Goal: Communication & Community: Answer question/provide support

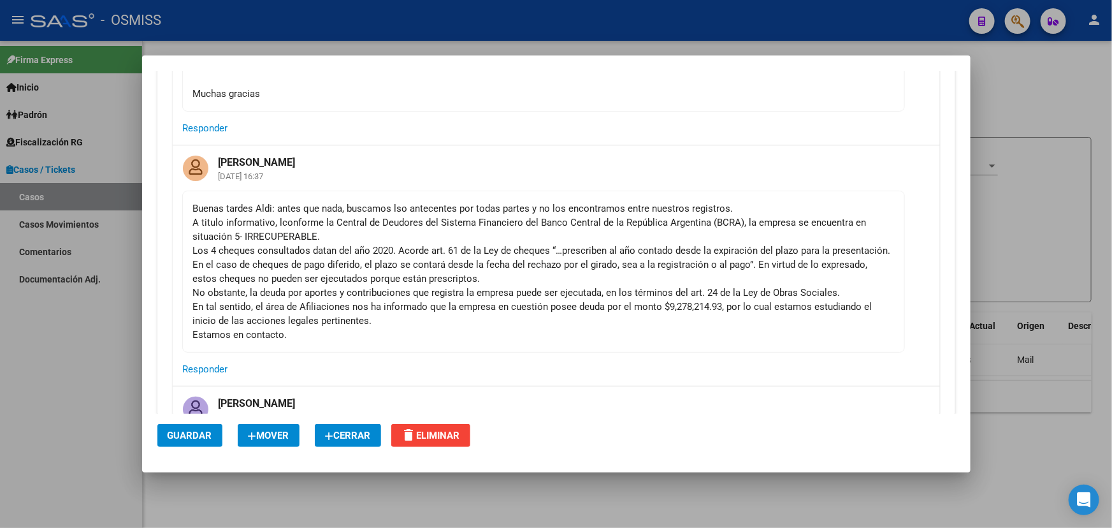
scroll to position [463, 0]
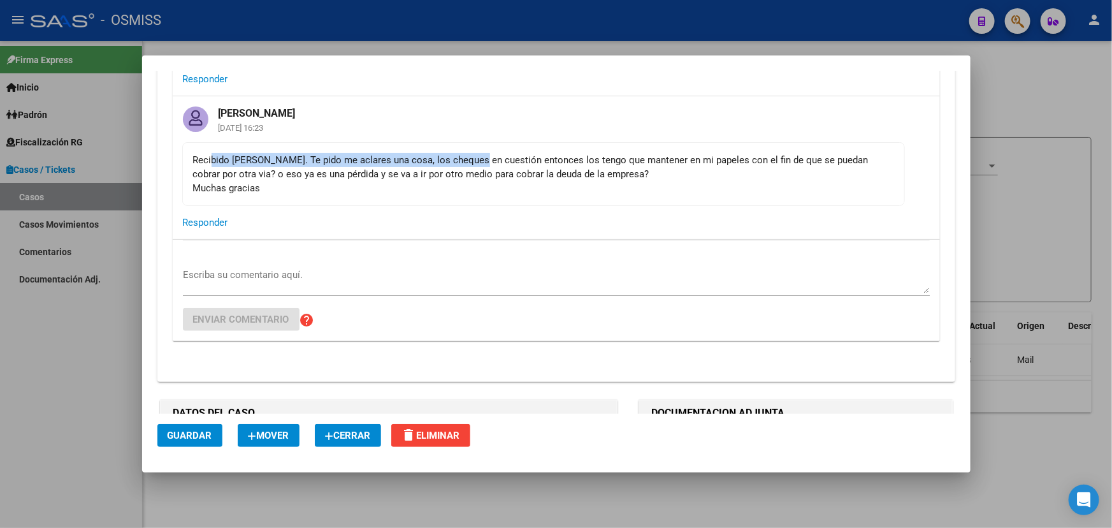
drag, startPoint x: 210, startPoint y: 161, endPoint x: 491, endPoint y: 161, distance: 280.5
click at [486, 160] on div "Recibido [PERSON_NAME]. Te pido me aclares una cosa, los cheques en cuestión en…" at bounding box center [543, 174] width 701 height 42
click at [506, 162] on div "Recibido [PERSON_NAME]. Te pido me aclares una cosa, los cheques en cuestión en…" at bounding box center [543, 174] width 701 height 42
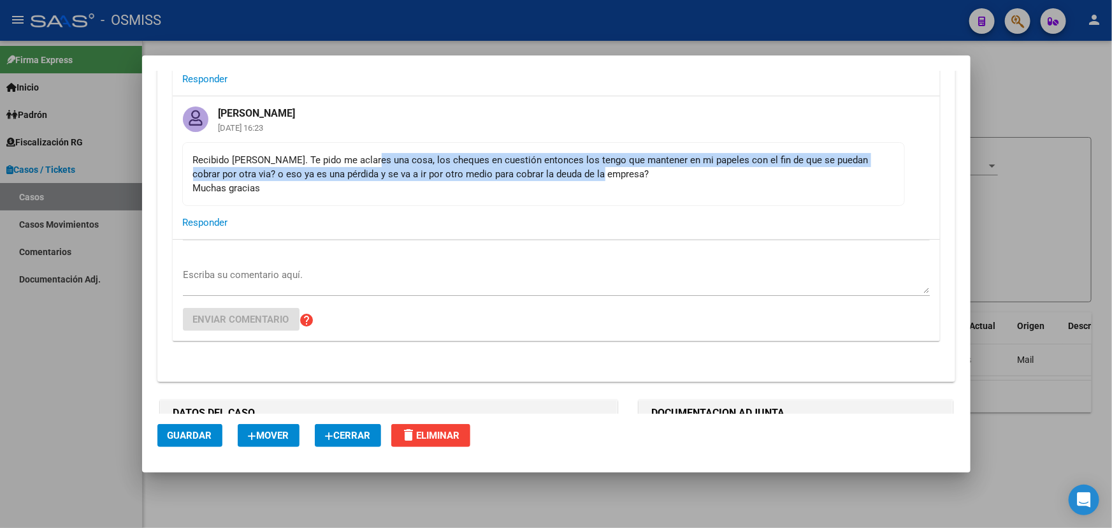
drag, startPoint x: 369, startPoint y: 158, endPoint x: 695, endPoint y: 170, distance: 325.9
click at [676, 168] on div "Recibido [PERSON_NAME]. Te pido me aclares una cosa, los cheques en cuestión en…" at bounding box center [543, 174] width 701 height 42
click at [701, 170] on div "Recibido [PERSON_NAME]. Te pido me aclares una cosa, los cheques en cuestión en…" at bounding box center [543, 174] width 701 height 42
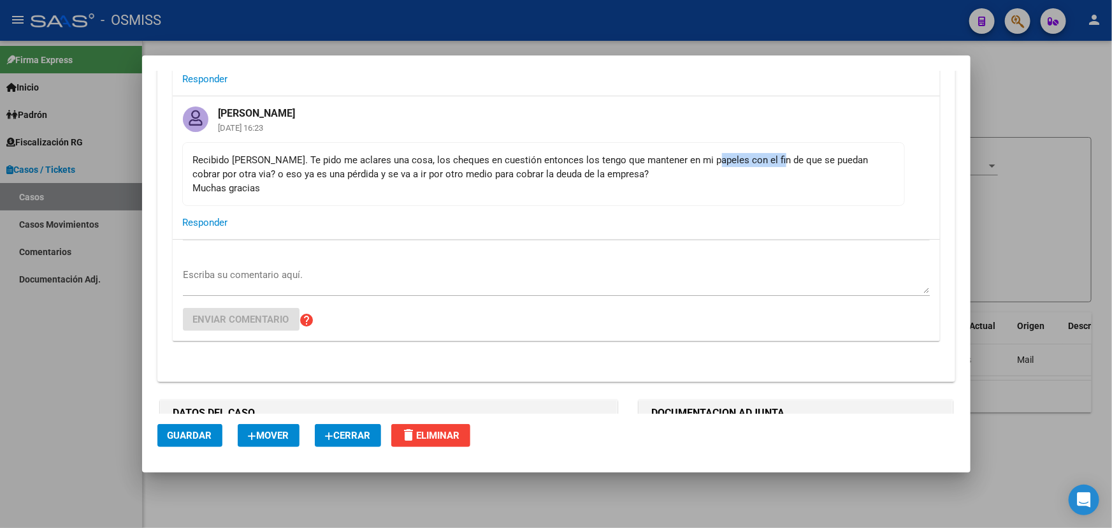
drag, startPoint x: 765, startPoint y: 154, endPoint x: 688, endPoint y: 161, distance: 77.4
click at [698, 161] on div "Recibido [PERSON_NAME]. Te pido me aclares una cosa, los cheques en cuestión en…" at bounding box center [543, 174] width 701 height 42
click at [688, 161] on div "Recibido [PERSON_NAME]. Te pido me aclares una cosa, los cheques en cuestión en…" at bounding box center [543, 174] width 701 height 42
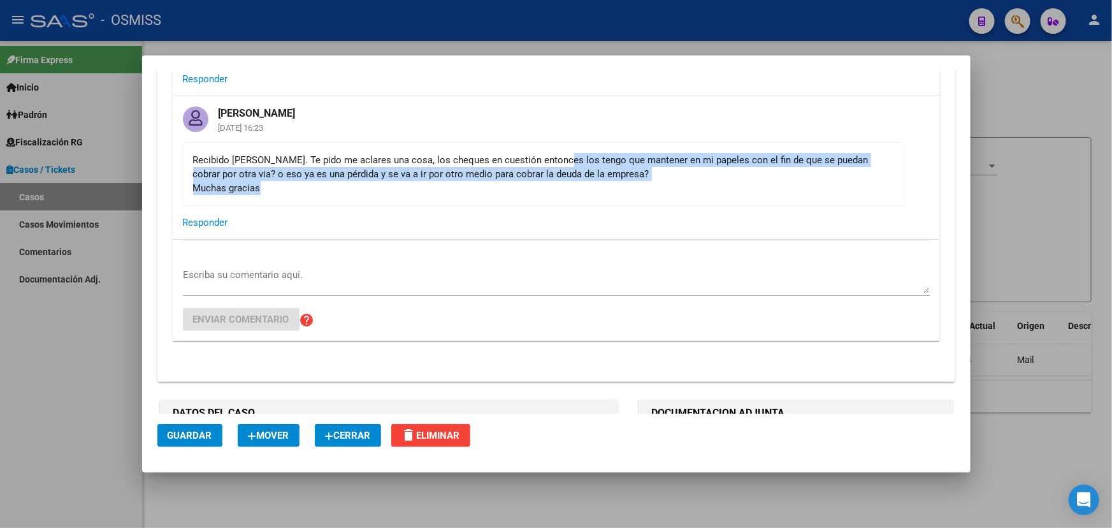
drag, startPoint x: 554, startPoint y: 163, endPoint x: 273, endPoint y: 178, distance: 280.9
click at [301, 182] on div "Recibido [PERSON_NAME]. Te pido me aclares una cosa, los cheques en cuestión en…" at bounding box center [543, 174] width 701 height 42
click at [224, 170] on div "Recibido [PERSON_NAME]. Te pido me aclares una cosa, los cheques en cuestión en…" at bounding box center [543, 174] width 701 height 42
click at [200, 166] on div "Recibido [PERSON_NAME]. Te pido me aclares una cosa, los cheques en cuestión en…" at bounding box center [543, 174] width 701 height 42
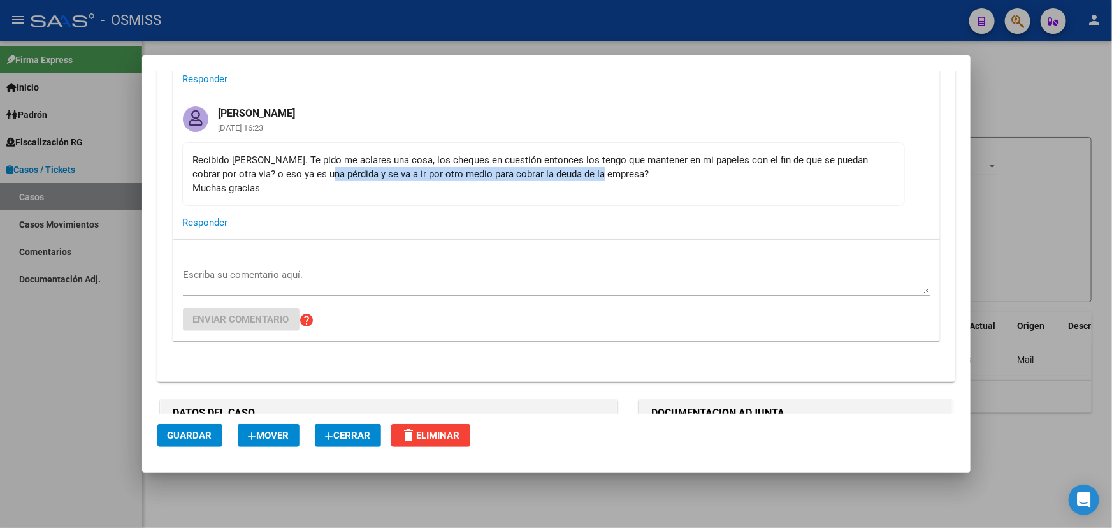
drag, startPoint x: 440, startPoint y: 169, endPoint x: 618, endPoint y: 176, distance: 178.0
click at [614, 171] on div "Recibido [PERSON_NAME]. Te pido me aclares una cosa, los cheques en cuestión en…" at bounding box center [543, 174] width 701 height 42
click at [630, 182] on div "Recibido [PERSON_NAME]. Te pido me aclares una cosa, los cheques en cuestión en…" at bounding box center [543, 174] width 701 height 42
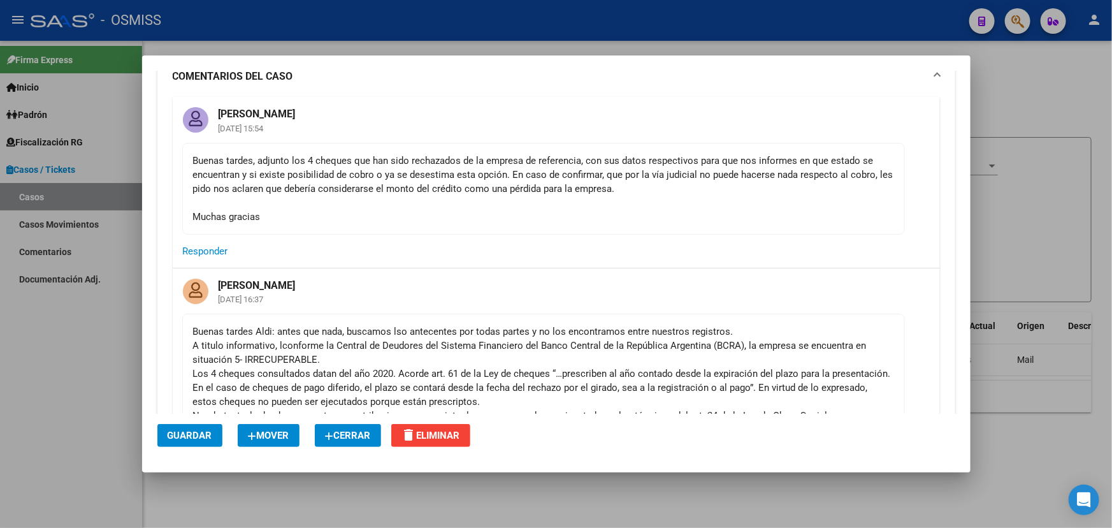
scroll to position [115, 0]
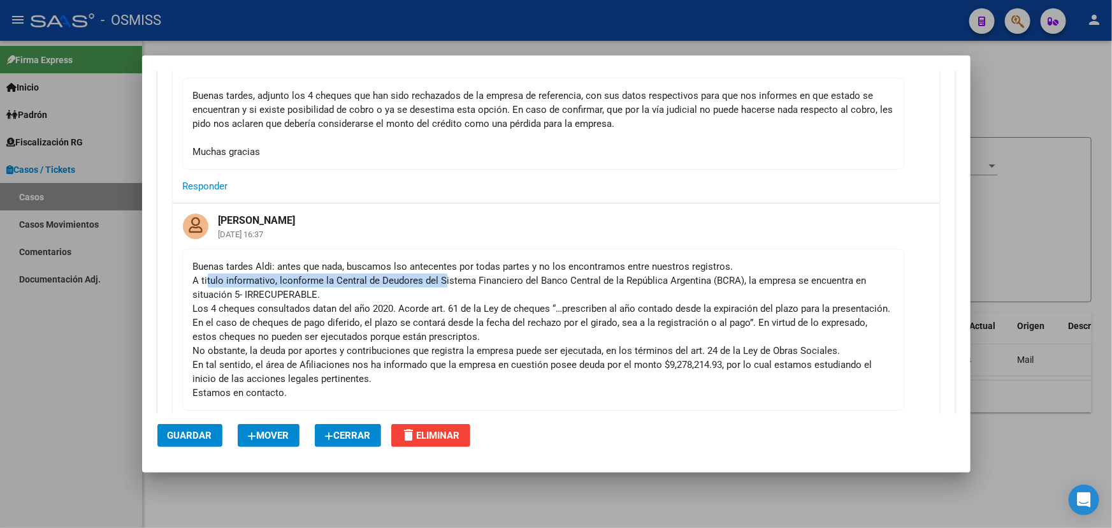
drag, startPoint x: 206, startPoint y: 279, endPoint x: 454, endPoint y: 277, distance: 248.0
click at [452, 278] on div "Buenas tardes Aldi: antes que nada, buscamos lso antecentes por todas partes y …" at bounding box center [543, 329] width 701 height 140
click at [510, 279] on div "Buenas tardes Aldi: antes que nada, buscamos lso antecentes por todas partes y …" at bounding box center [543, 329] width 701 height 140
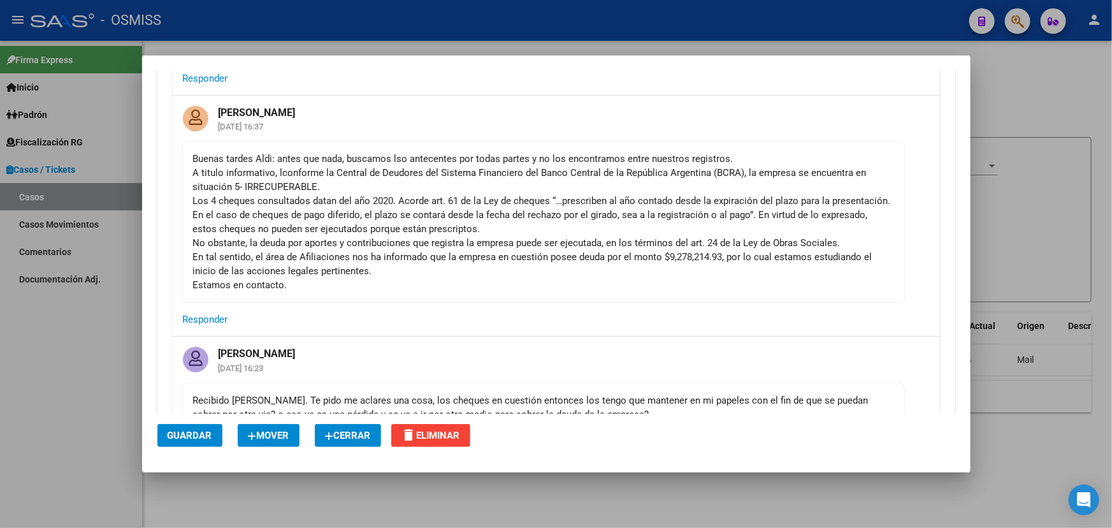
scroll to position [231, 0]
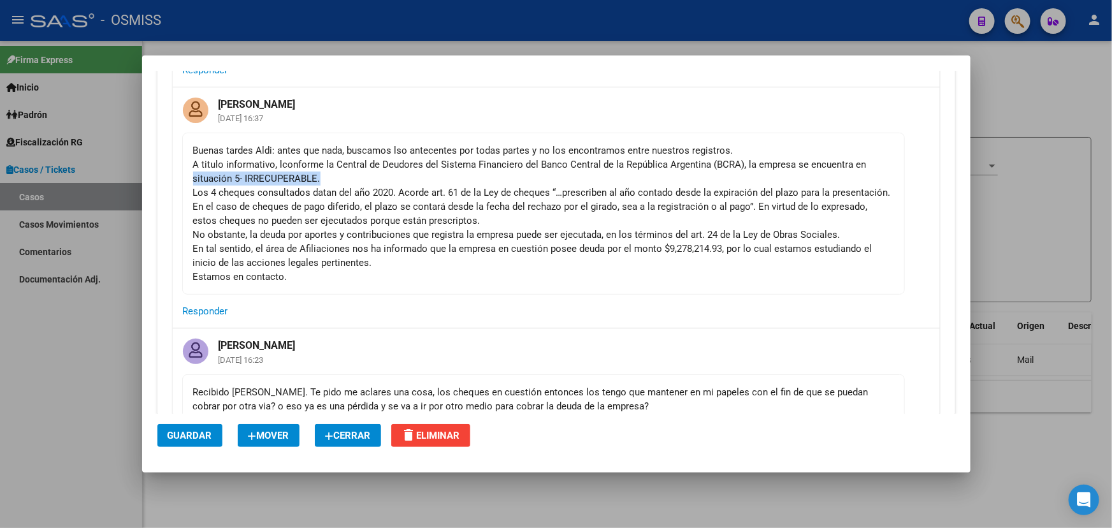
drag, startPoint x: 189, startPoint y: 174, endPoint x: 458, endPoint y: 185, distance: 269.8
click at [334, 172] on mat-card-content "Buenas tardes Aldi: antes que nada, buscamos lso antecentes por todas partes y …" at bounding box center [543, 214] width 723 height 162
click at [465, 188] on div "Buenas tardes Aldi: antes que nada, buscamos lso antecentes por todas partes y …" at bounding box center [543, 213] width 701 height 140
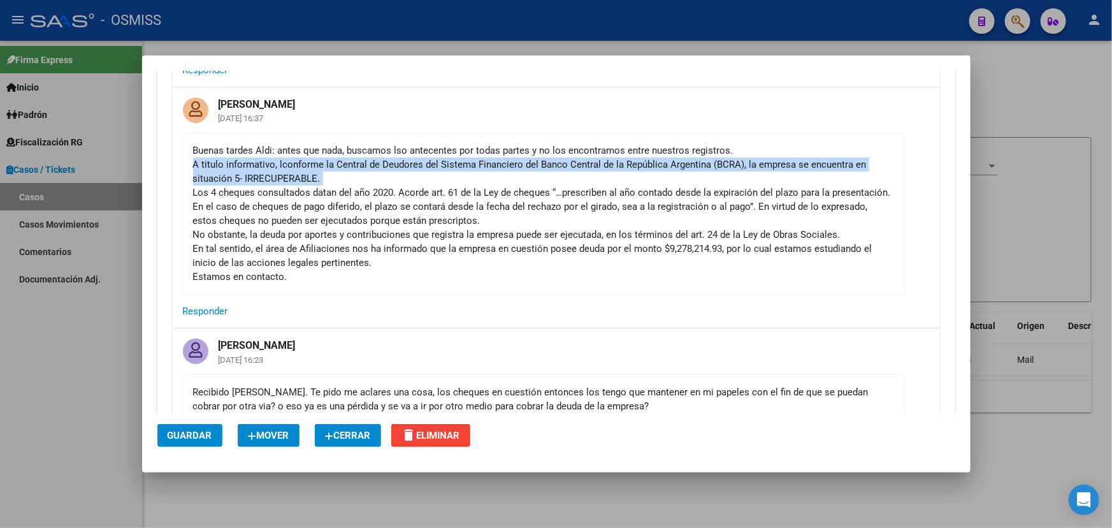
drag, startPoint x: 189, startPoint y: 187, endPoint x: 693, endPoint y: 191, distance: 504.2
click at [690, 185] on mat-card-content "Buenas tardes Aldi: antes que nada, buscamos lso antecentes por todas partes y …" at bounding box center [543, 214] width 723 height 162
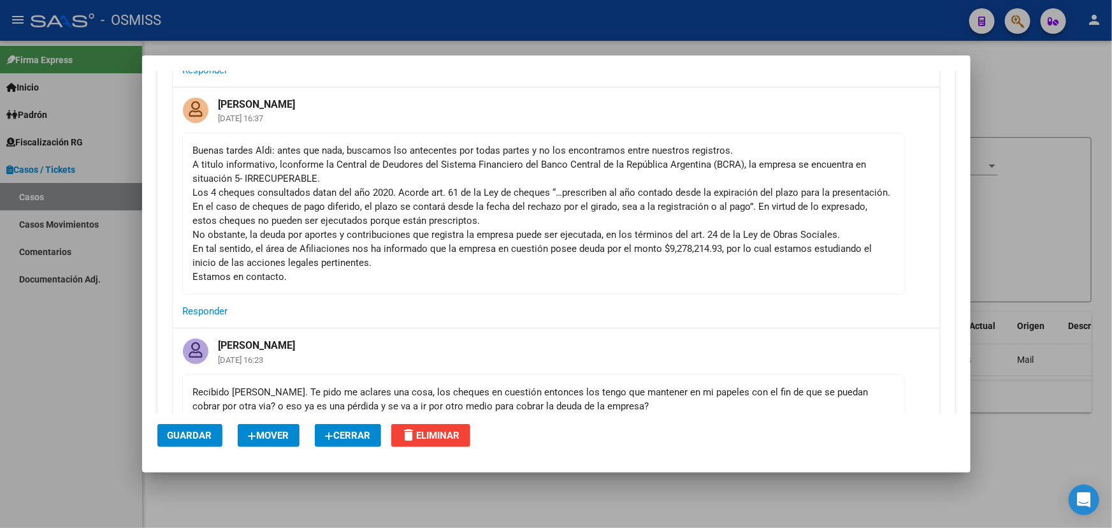
click at [695, 201] on div "Buenas tardes Aldi: antes que nada, buscamos lso antecentes por todas partes y …" at bounding box center [543, 213] width 701 height 140
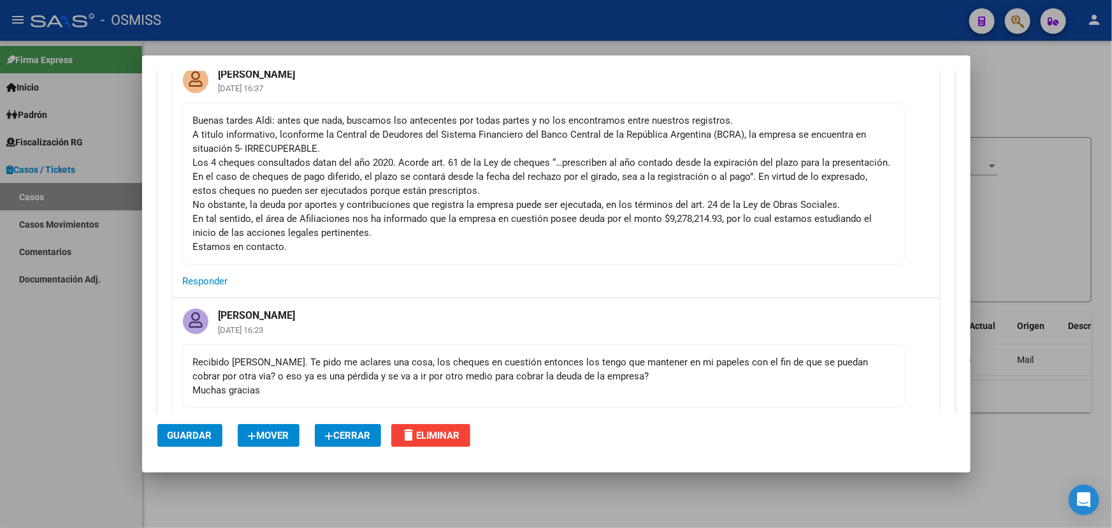
scroll to position [347, 0]
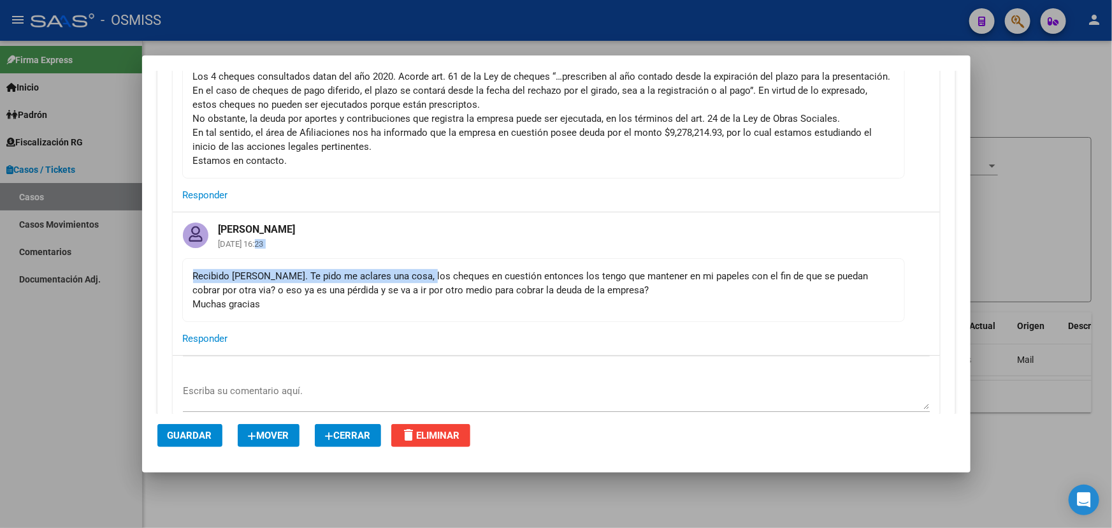
drag, startPoint x: 323, startPoint y: 259, endPoint x: 484, endPoint y: 280, distance: 163.3
click at [426, 264] on div "[PERSON_NAME] [DATE] 16:23 Recibido [PERSON_NAME]. Te pido me aclares una cosa,…" at bounding box center [556, 283] width 767 height 142
click at [485, 280] on div "Recibido [PERSON_NAME]. Te pido me aclares una cosa, los cheques en cuestión en…" at bounding box center [543, 290] width 701 height 42
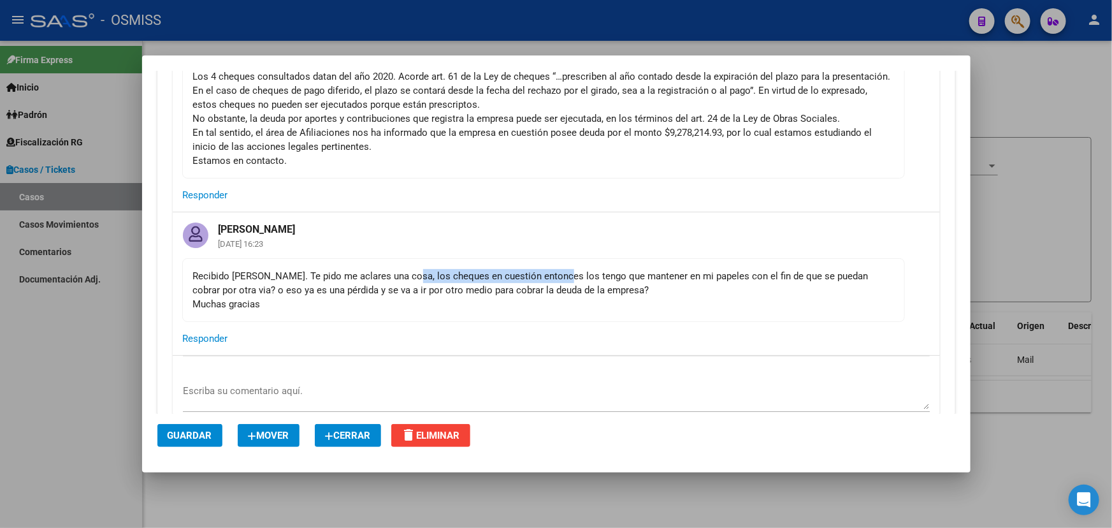
drag, startPoint x: 414, startPoint y: 275, endPoint x: 590, endPoint y: 270, distance: 176.0
click at [554, 269] on div "Recibido [PERSON_NAME]. Te pido me aclares una cosa, los cheques en cuestión en…" at bounding box center [543, 290] width 701 height 42
click at [607, 270] on div "Recibido [PERSON_NAME]. Te pido me aclares una cosa, los cheques en cuestión en…" at bounding box center [543, 290] width 701 height 42
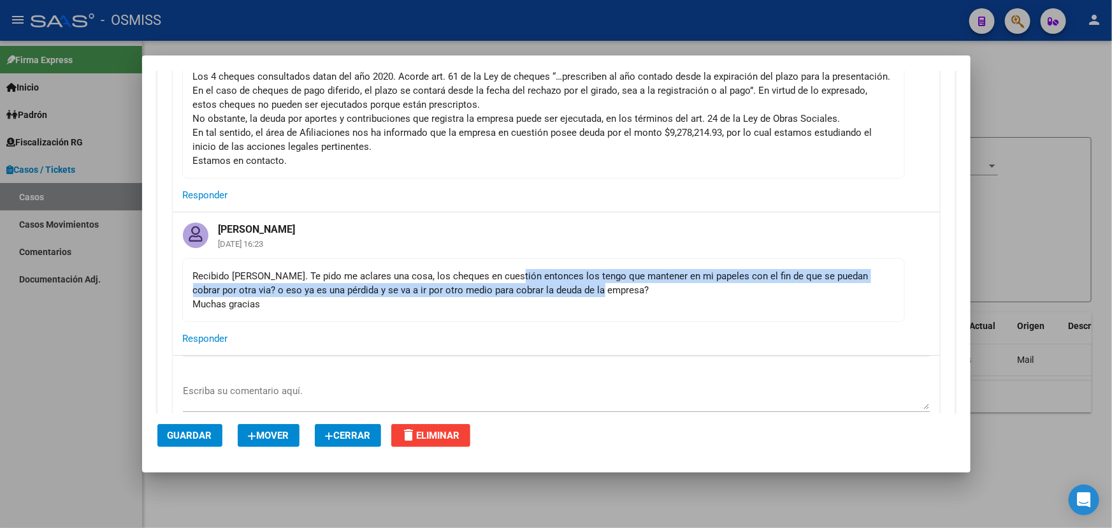
drag, startPoint x: 505, startPoint y: 271, endPoint x: 769, endPoint y: 286, distance: 264.9
click at [762, 286] on div "Recibido [PERSON_NAME]. Te pido me aclares una cosa, los cheques en cuestión en…" at bounding box center [543, 290] width 701 height 42
click at [778, 279] on div "Recibido [PERSON_NAME]. Te pido me aclares una cosa, los cheques en cuestión en…" at bounding box center [543, 290] width 701 height 42
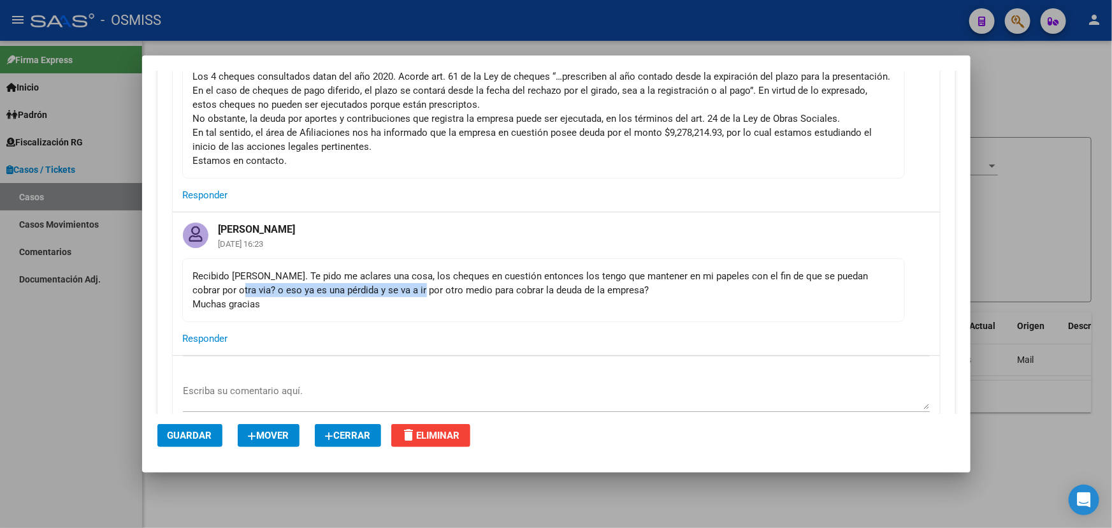
drag, startPoint x: 221, startPoint y: 287, endPoint x: 470, endPoint y: 284, distance: 249.9
click at [399, 284] on div "Recibido [PERSON_NAME]. Te pido me aclares una cosa, los cheques en cuestión en…" at bounding box center [543, 290] width 701 height 42
click at [465, 277] on div "Recibido [PERSON_NAME]. Te pido me aclares una cosa, los cheques en cuestión en…" at bounding box center [543, 290] width 701 height 42
drag, startPoint x: 382, startPoint y: 285, endPoint x: 509, endPoint y: 293, distance: 126.4
click at [509, 293] on div "Recibido [PERSON_NAME]. Te pido me aclares una cosa, los cheques en cuestión en…" at bounding box center [543, 290] width 701 height 42
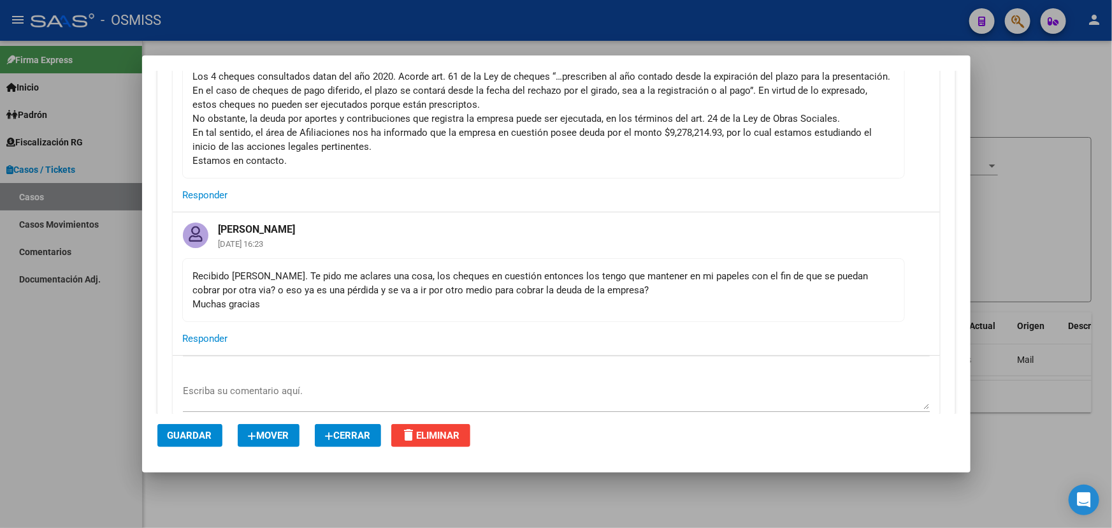
click at [576, 292] on div "Recibido [PERSON_NAME]. Te pido me aclares una cosa, los cheques en cuestión en…" at bounding box center [543, 290] width 701 height 42
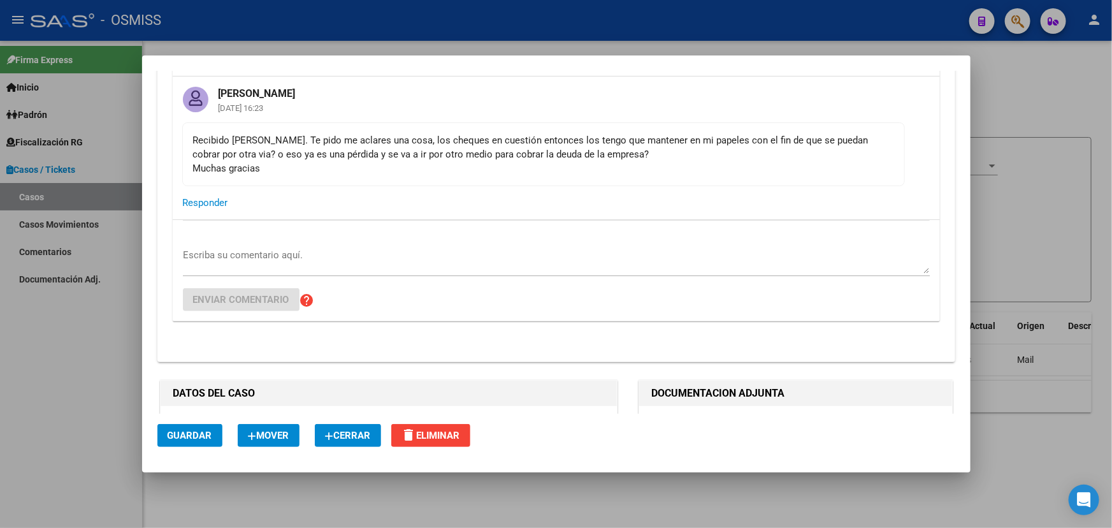
scroll to position [637, 0]
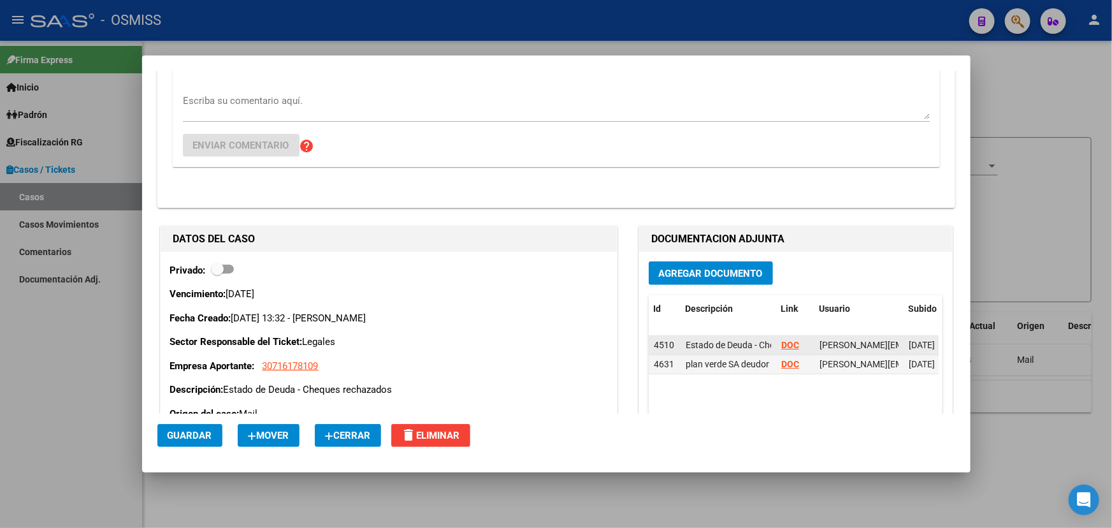
click at [789, 344] on strong "DOC" at bounding box center [790, 345] width 18 height 10
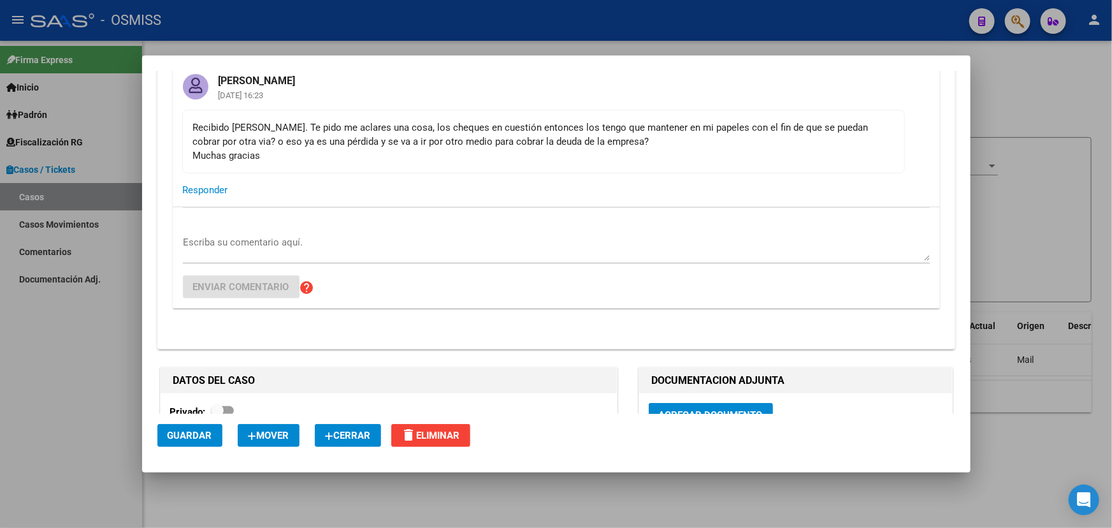
scroll to position [347, 0]
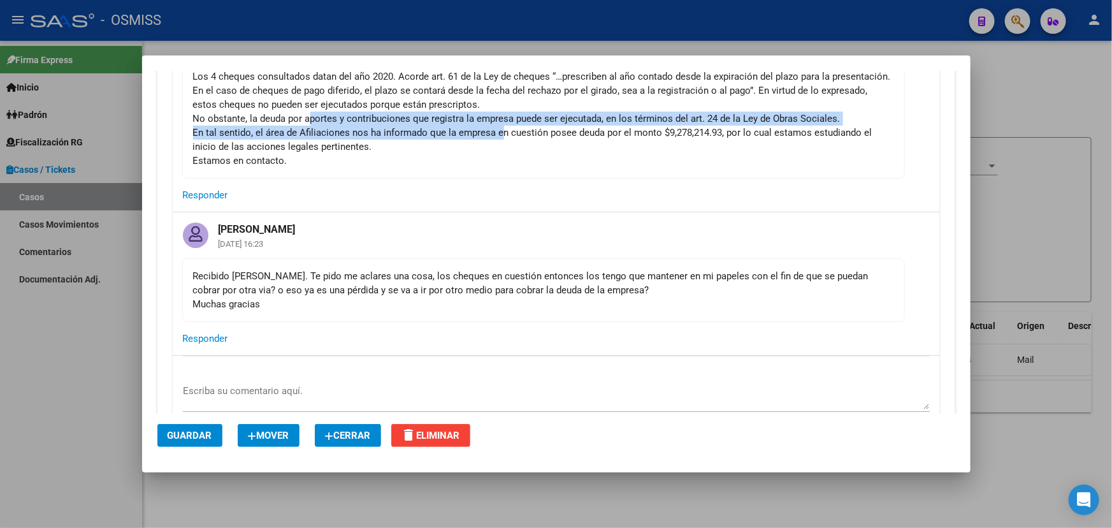
drag, startPoint x: 308, startPoint y: 119, endPoint x: 592, endPoint y: 146, distance: 285.6
click at [502, 134] on div "Buenas tardes Aldi: antes que nada, buscamos lso antecentes por todas partes y …" at bounding box center [543, 97] width 701 height 140
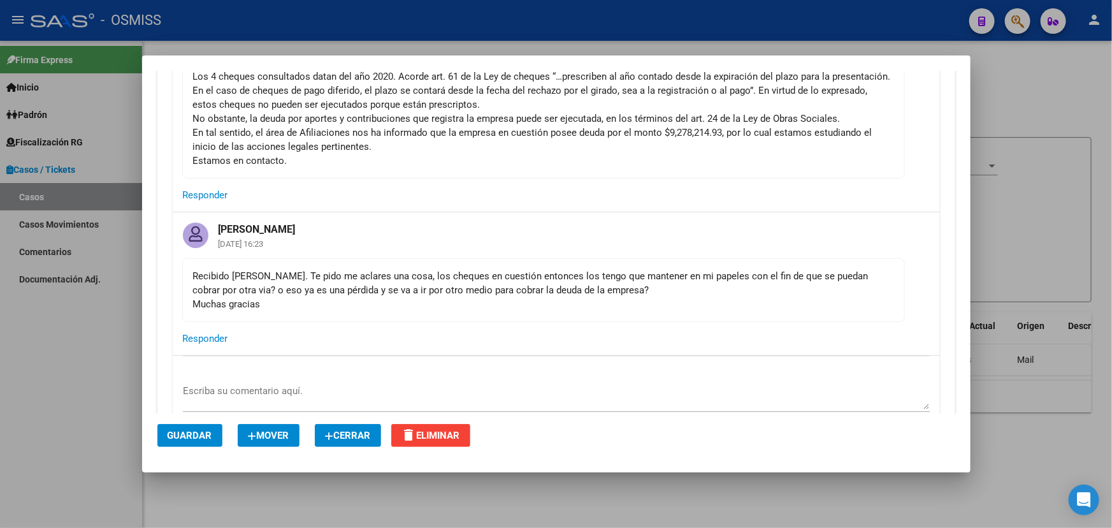
click at [592, 146] on div "Buenas tardes Aldi: antes que nada, buscamos lso antecentes por todas partes y …" at bounding box center [543, 97] width 701 height 140
